Goal: Transaction & Acquisition: Purchase product/service

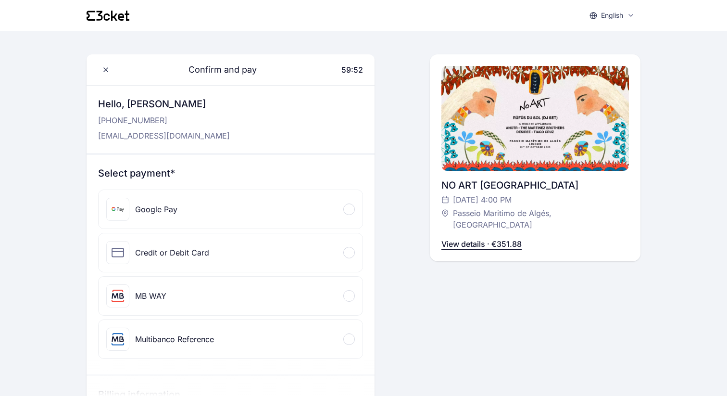
click at [348, 252] on span at bounding box center [349, 252] width 3 height 3
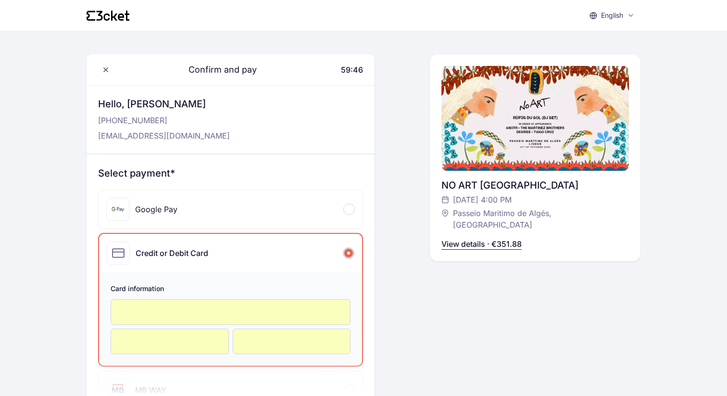
click at [281, 346] on iframe at bounding box center [292, 341] width 98 height 9
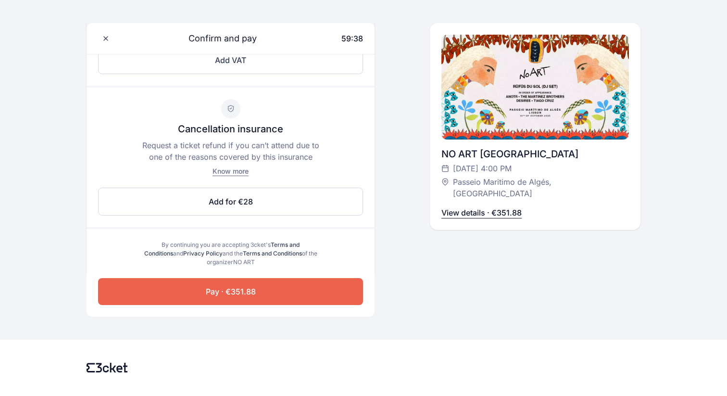
scroll to position [483, 0]
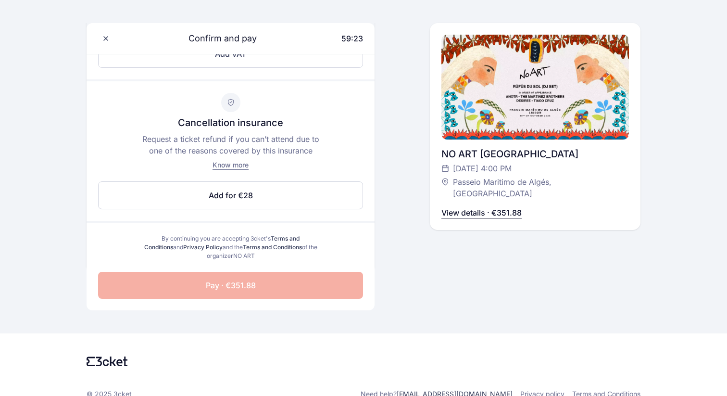
click at [233, 289] on span "Pay · €351.88" at bounding box center [231, 286] width 50 height 12
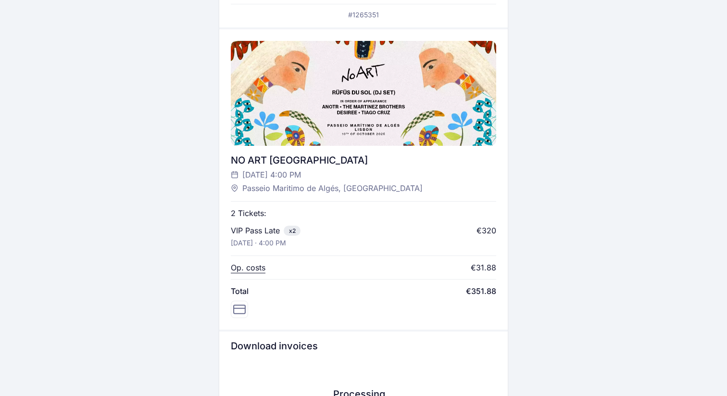
scroll to position [202, 0]
